Goal: Task Accomplishment & Management: Use online tool/utility

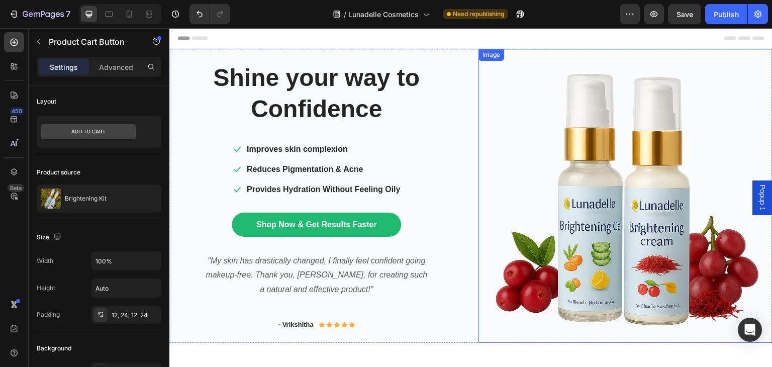
scroll to position [592, 0]
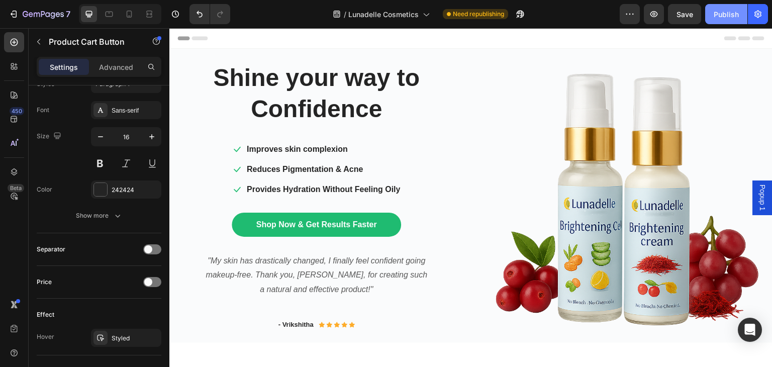
click at [725, 17] on div "Publish" at bounding box center [726, 14] width 25 height 11
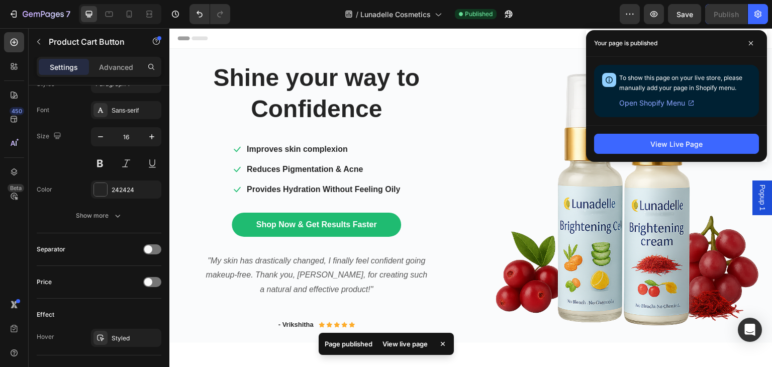
click at [411, 341] on div "Page published View live page" at bounding box center [386, 346] width 135 height 26
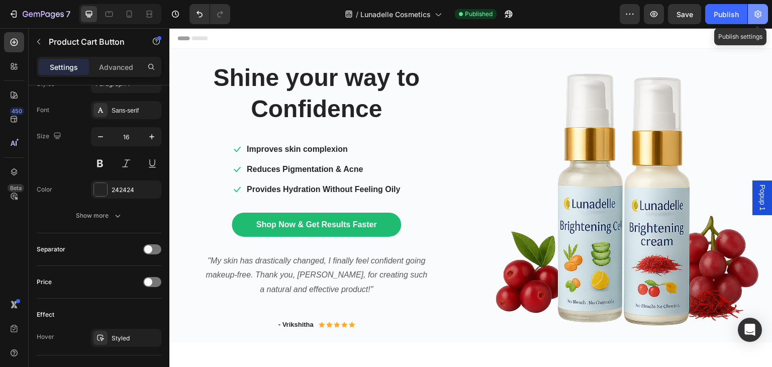
click at [761, 15] on icon "button" at bounding box center [758, 15] width 7 height 8
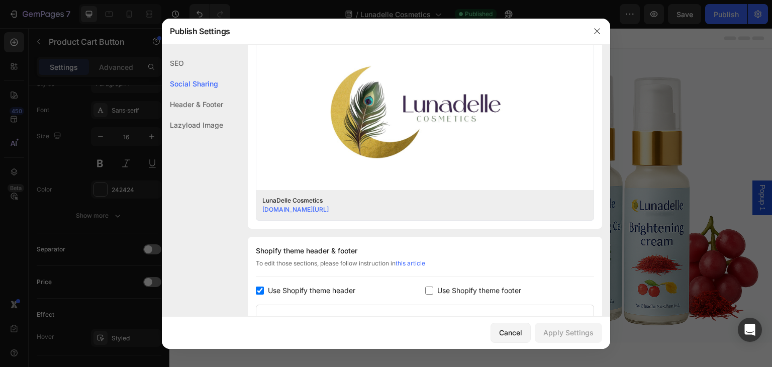
scroll to position [285, 0]
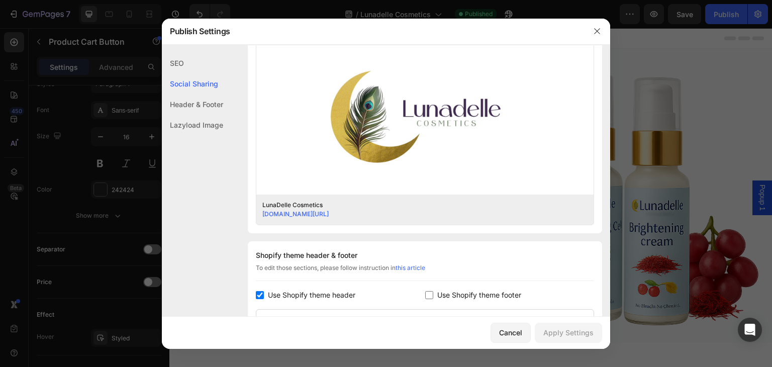
click at [259, 291] on input "checkbox" at bounding box center [260, 295] width 8 height 8
checkbox input "false"
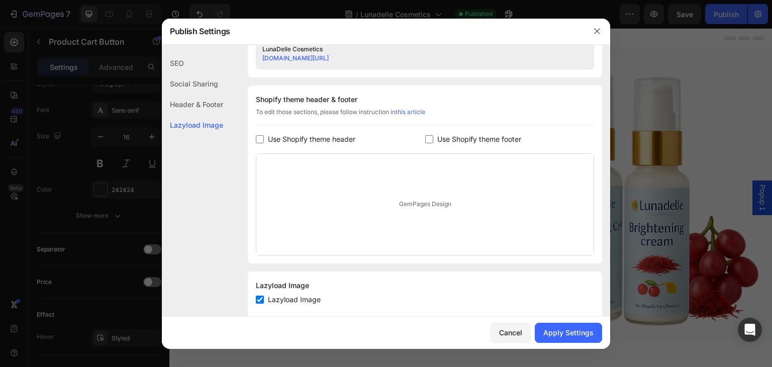
scroll to position [461, 0]
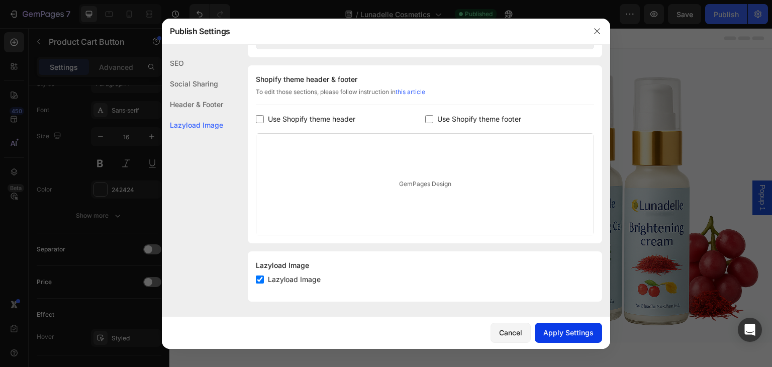
click at [560, 323] on button "Apply Settings" at bounding box center [568, 333] width 67 height 20
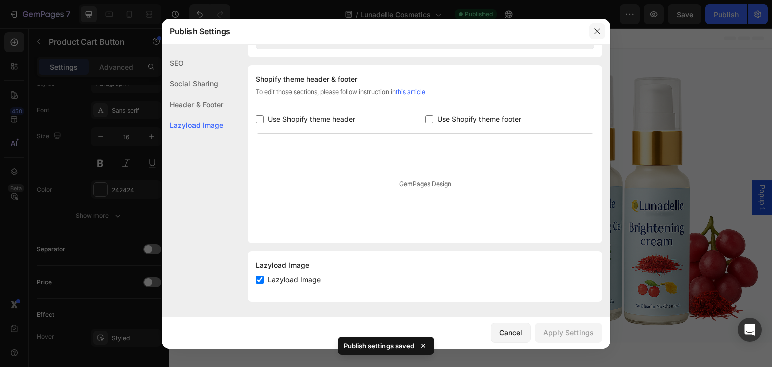
click at [595, 26] on button "button" at bounding box center [597, 31] width 16 height 16
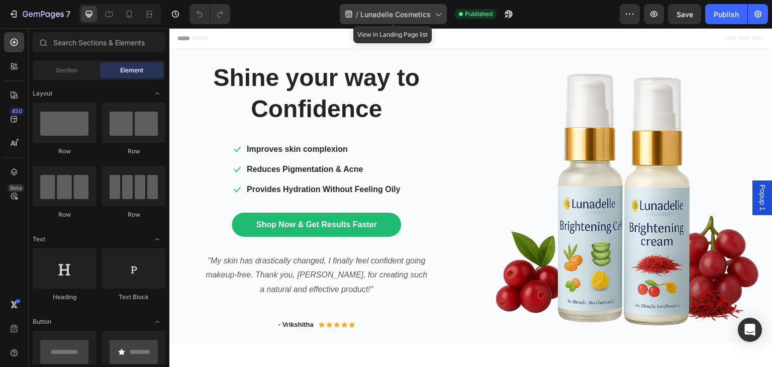
click at [432, 8] on div "/ Lunadelle Cosmetics" at bounding box center [393, 14] width 107 height 20
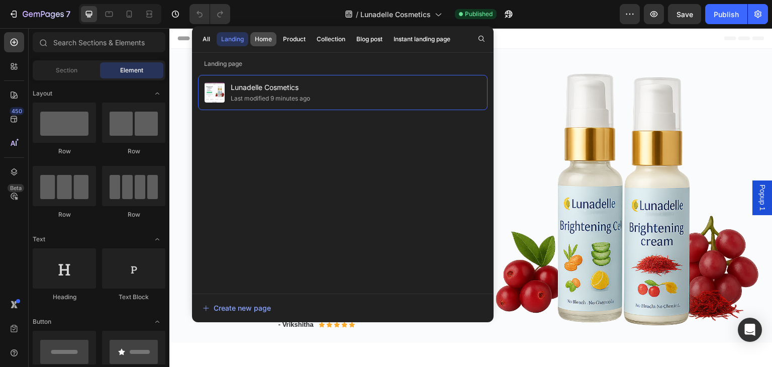
click at [270, 36] on div "Home" at bounding box center [263, 39] width 17 height 9
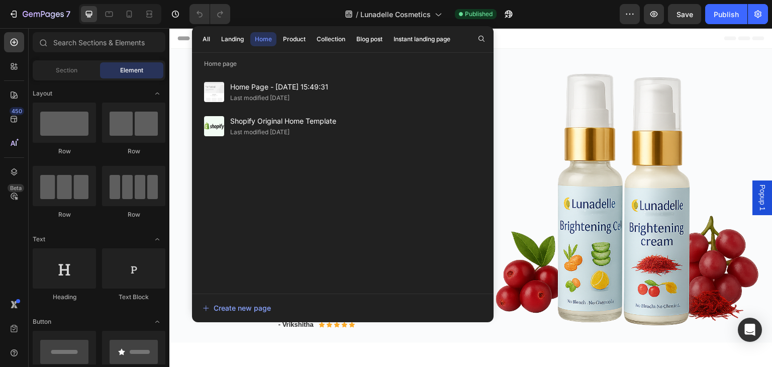
click at [196, 102] on div "Home Page - Aug 21, 15:49:31 Last modified 7 days ago Shopify Original Home Tem…" at bounding box center [343, 179] width 302 height 221
click at [193, 99] on div "Home Page - Aug 21, 15:49:31 Last modified 7 days ago Shopify Original Home Tem…" at bounding box center [343, 179] width 302 height 221
click at [520, 59] on img at bounding box center [626, 196] width 294 height 294
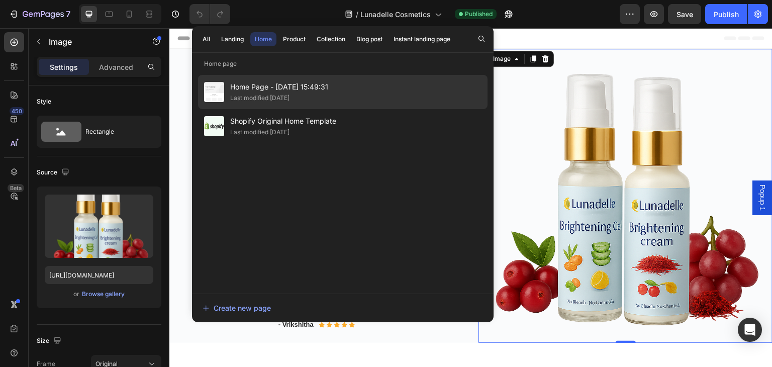
drag, startPoint x: 304, startPoint y: 94, endPoint x: 280, endPoint y: 88, distance: 24.9
click at [280, 88] on span "Home Page - Aug 21, 15:49:31" at bounding box center [279, 87] width 98 height 12
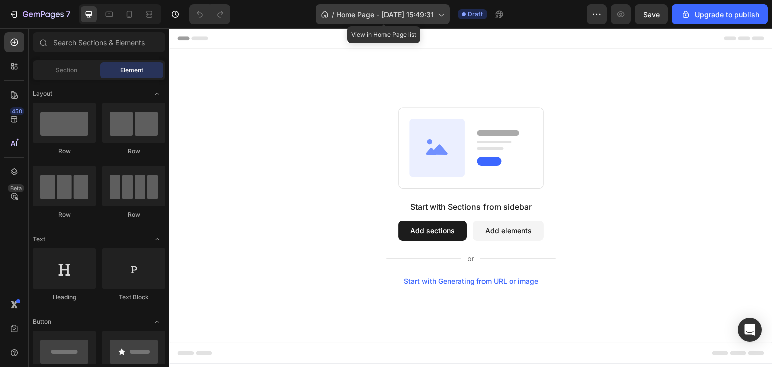
click at [370, 11] on span "Home Page - Aug 21, 15:49:31" at bounding box center [385, 14] width 98 height 11
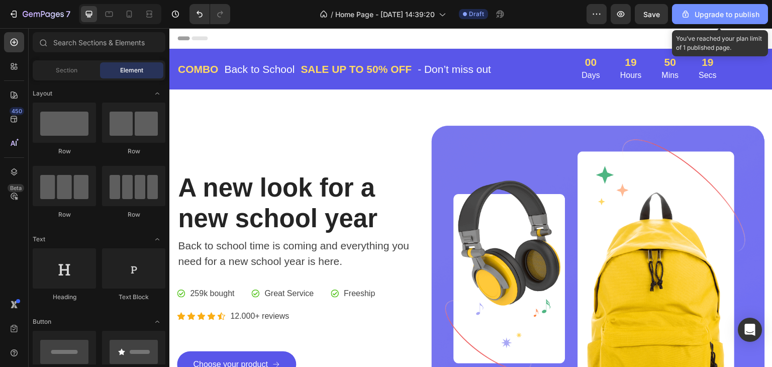
click at [681, 13] on button "Upgrade to publish" at bounding box center [720, 14] width 96 height 20
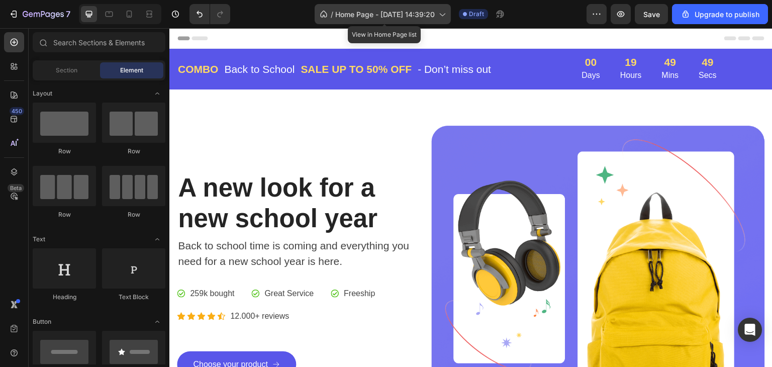
click at [427, 14] on span "Home Page - [DATE] 14:39:20" at bounding box center [385, 14] width 100 height 11
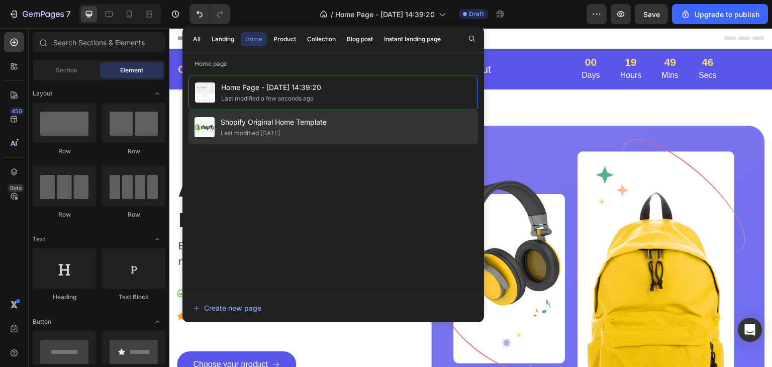
click at [375, 121] on div "Shopify Original Home Template Last modified [DATE]" at bounding box center [334, 127] width 290 height 34
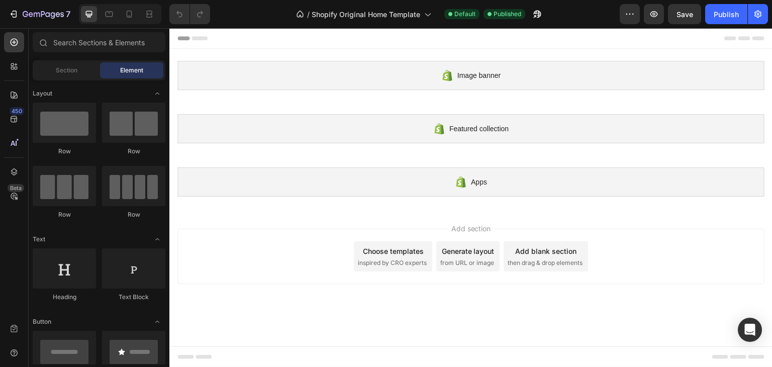
click at [414, 254] on div "Choose templates" at bounding box center [393, 251] width 61 height 11
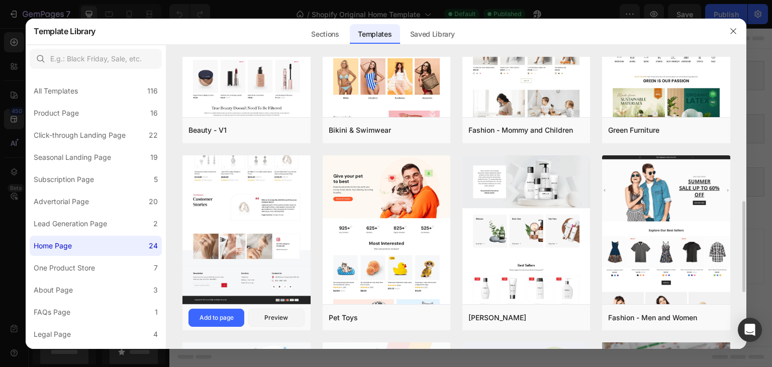
scroll to position [644, 0]
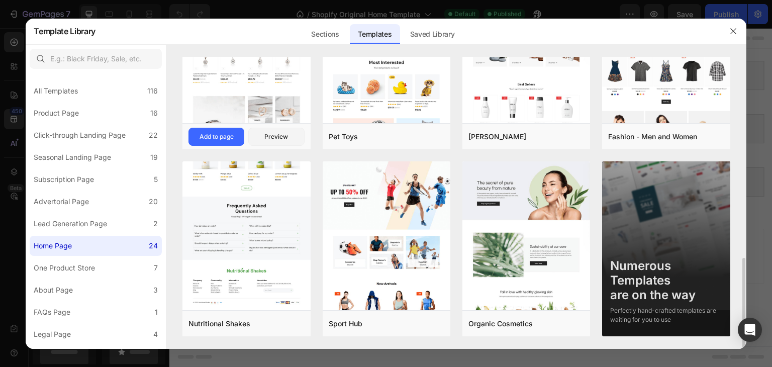
click at [241, 217] on img at bounding box center [247, 50] width 128 height 520
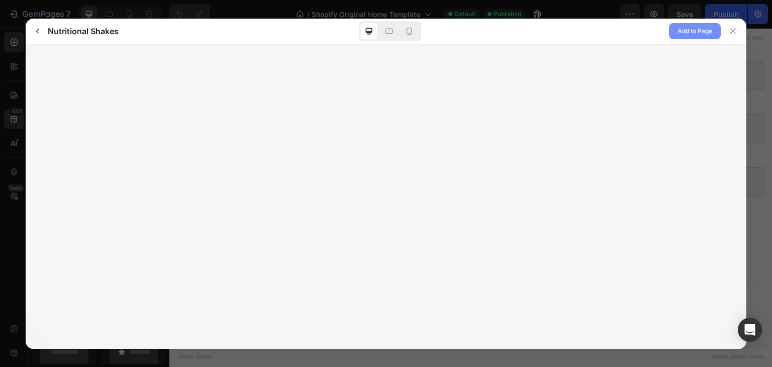
click at [685, 27] on span "Add to Page" at bounding box center [695, 31] width 35 height 12
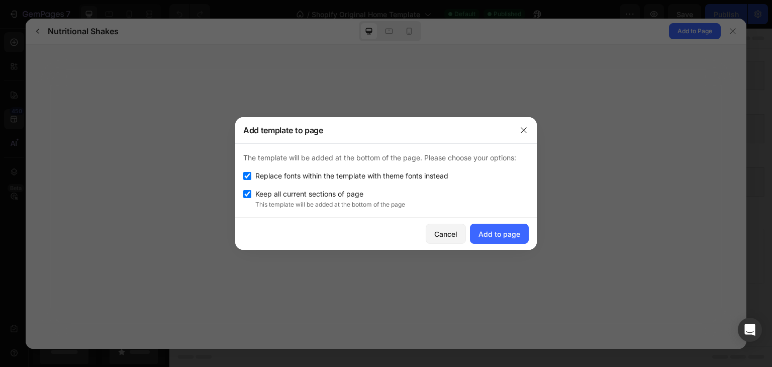
click at [502, 125] on div "Add template to page" at bounding box center [373, 130] width 276 height 26
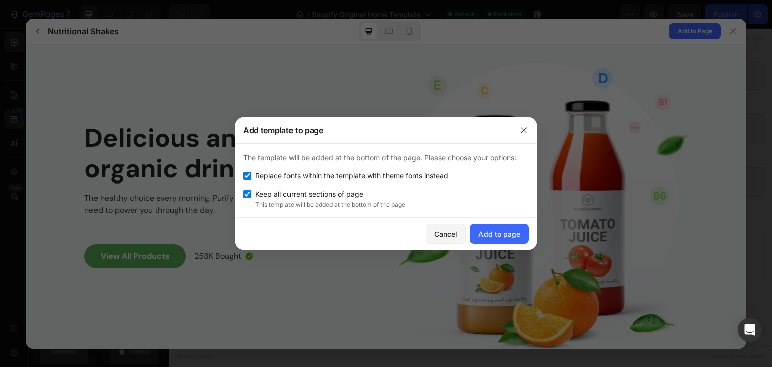
scroll to position [0, 0]
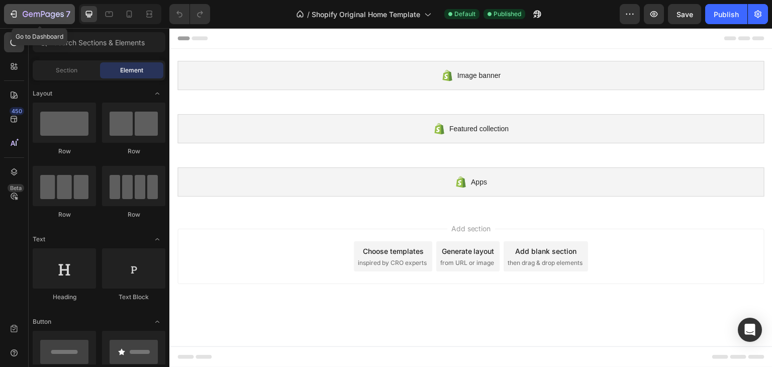
click at [38, 16] on icon "button" at bounding box center [43, 15] width 41 height 9
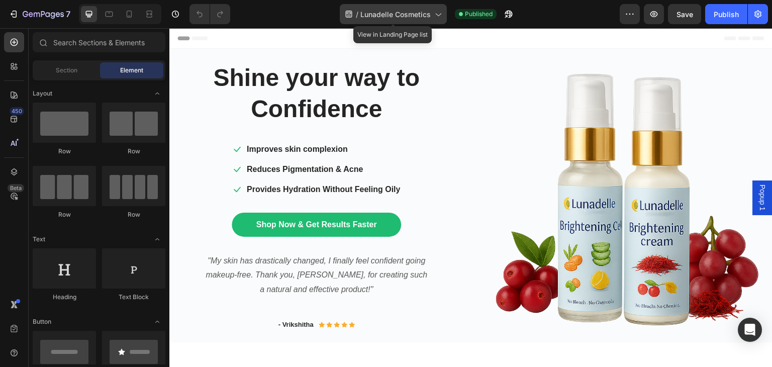
click at [406, 11] on span "Lunadelle Cosmetics" at bounding box center [396, 14] width 70 height 11
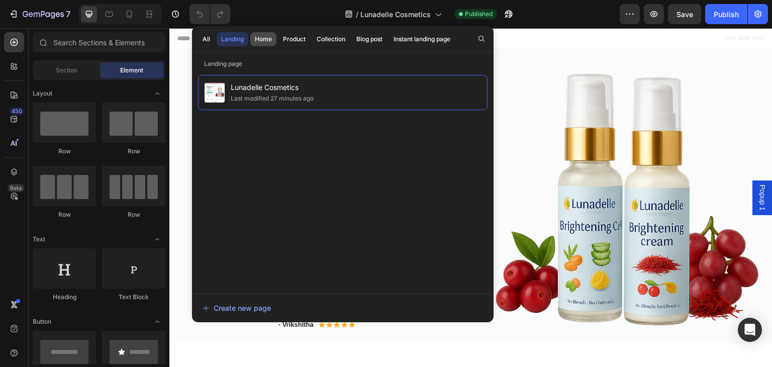
click at [270, 36] on div "Home" at bounding box center [263, 39] width 17 height 9
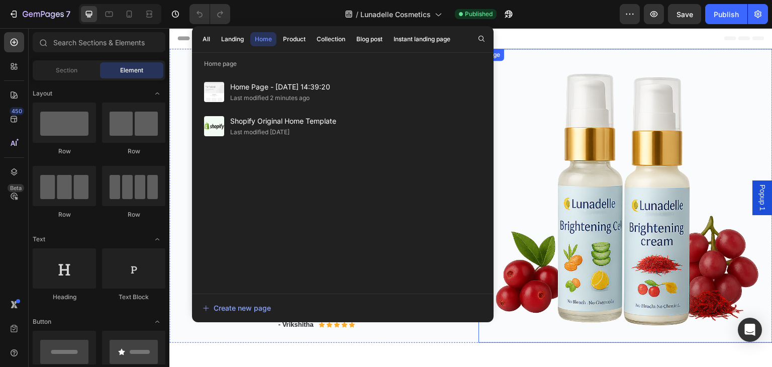
click at [529, 136] on img at bounding box center [626, 196] width 294 height 294
click at [590, 43] on div "Header" at bounding box center [471, 38] width 587 height 20
